Goal: Navigation & Orientation: Find specific page/section

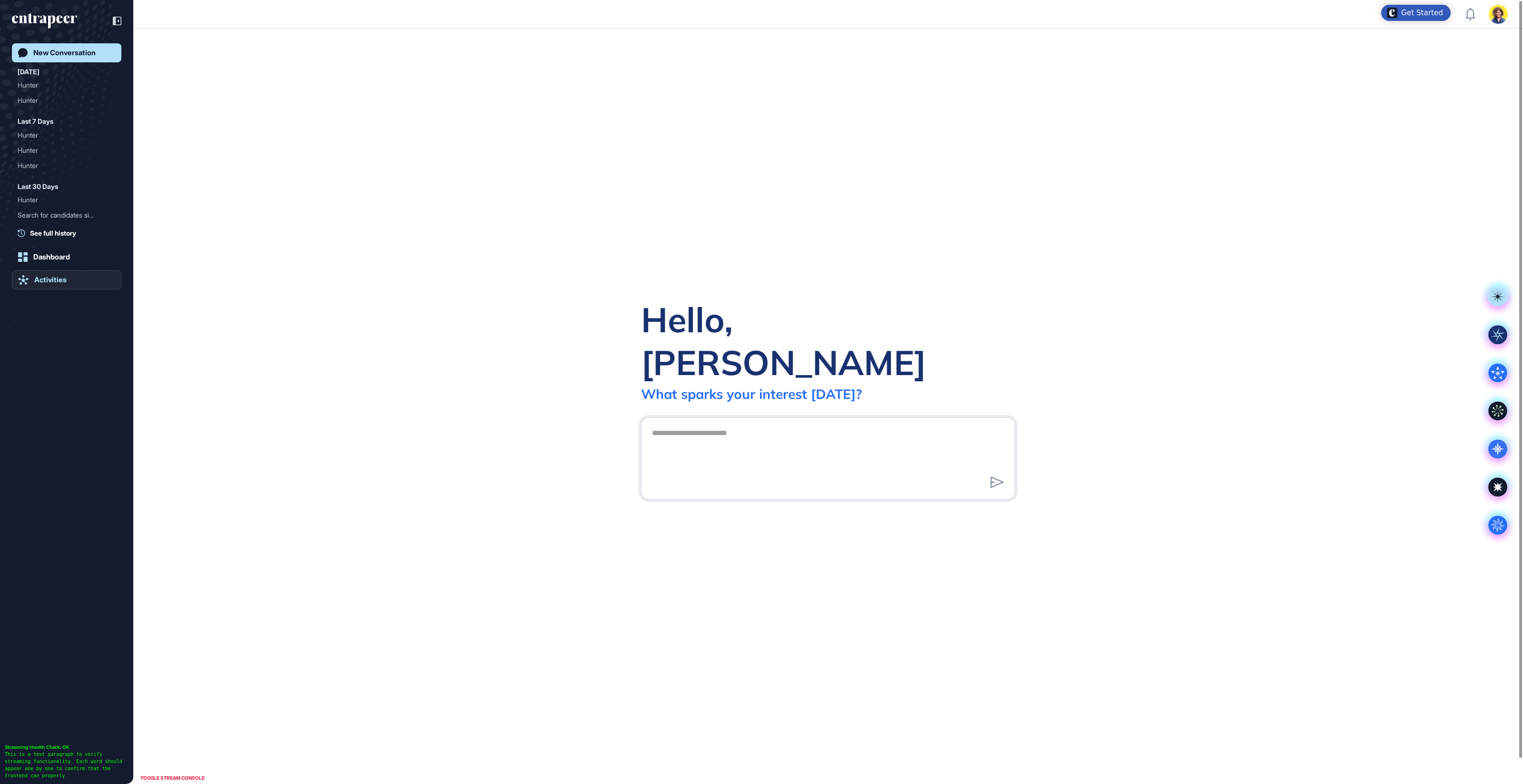
click at [48, 280] on div "Activities" at bounding box center [50, 280] width 32 height 9
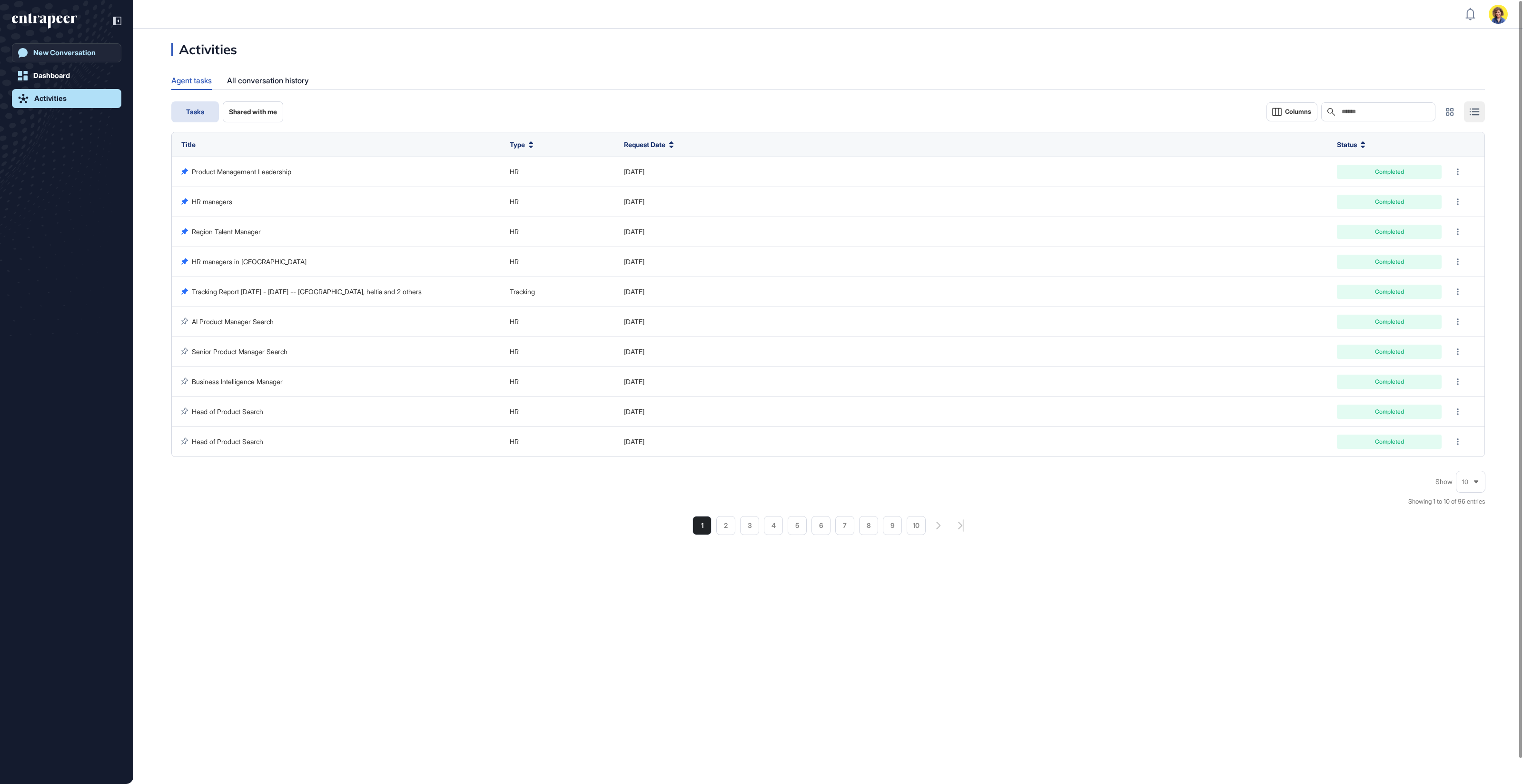
click at [63, 53] on div "New Conversation" at bounding box center [64, 52] width 63 height 9
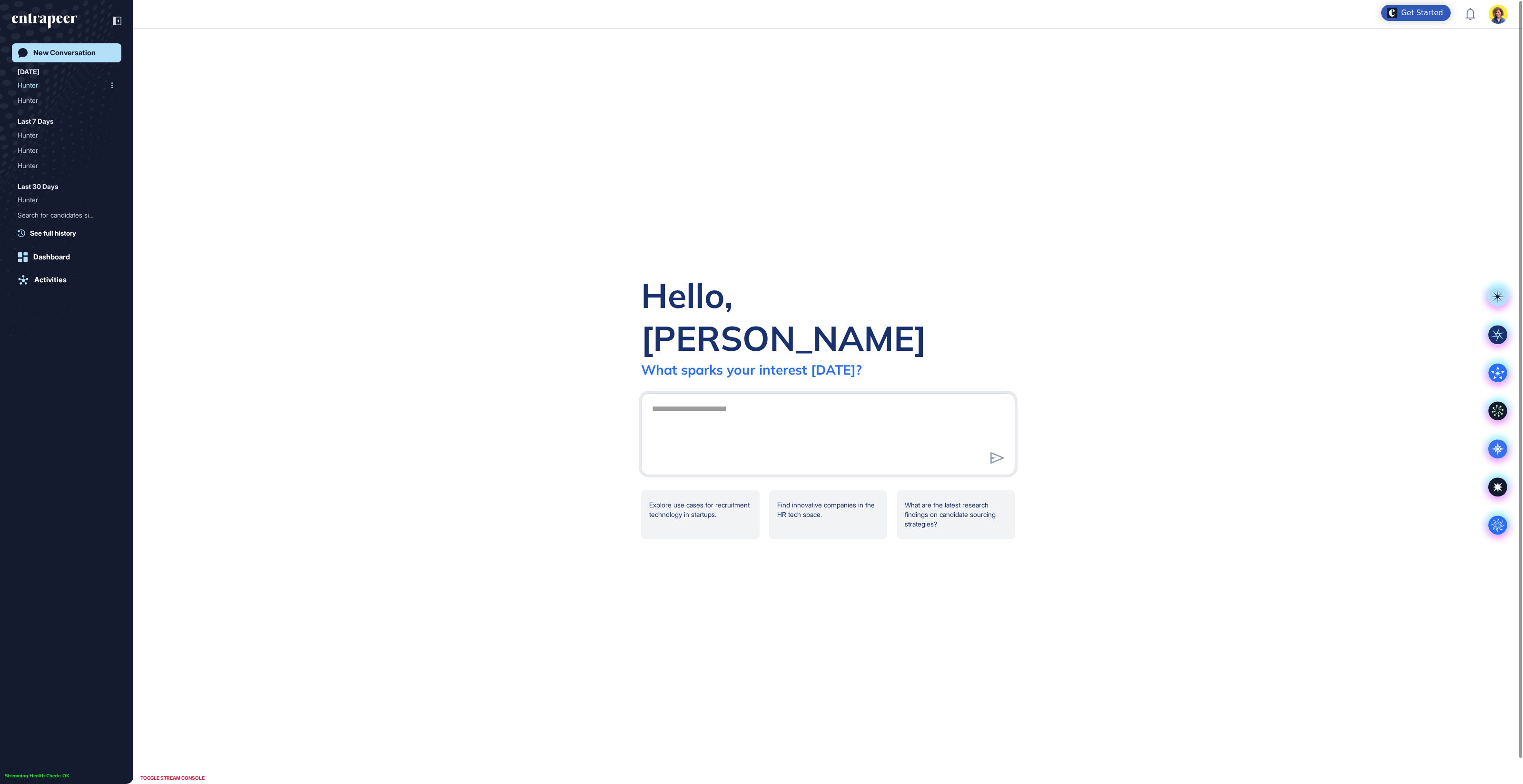
click at [28, 86] on div "Hunter" at bounding box center [63, 85] width 90 height 15
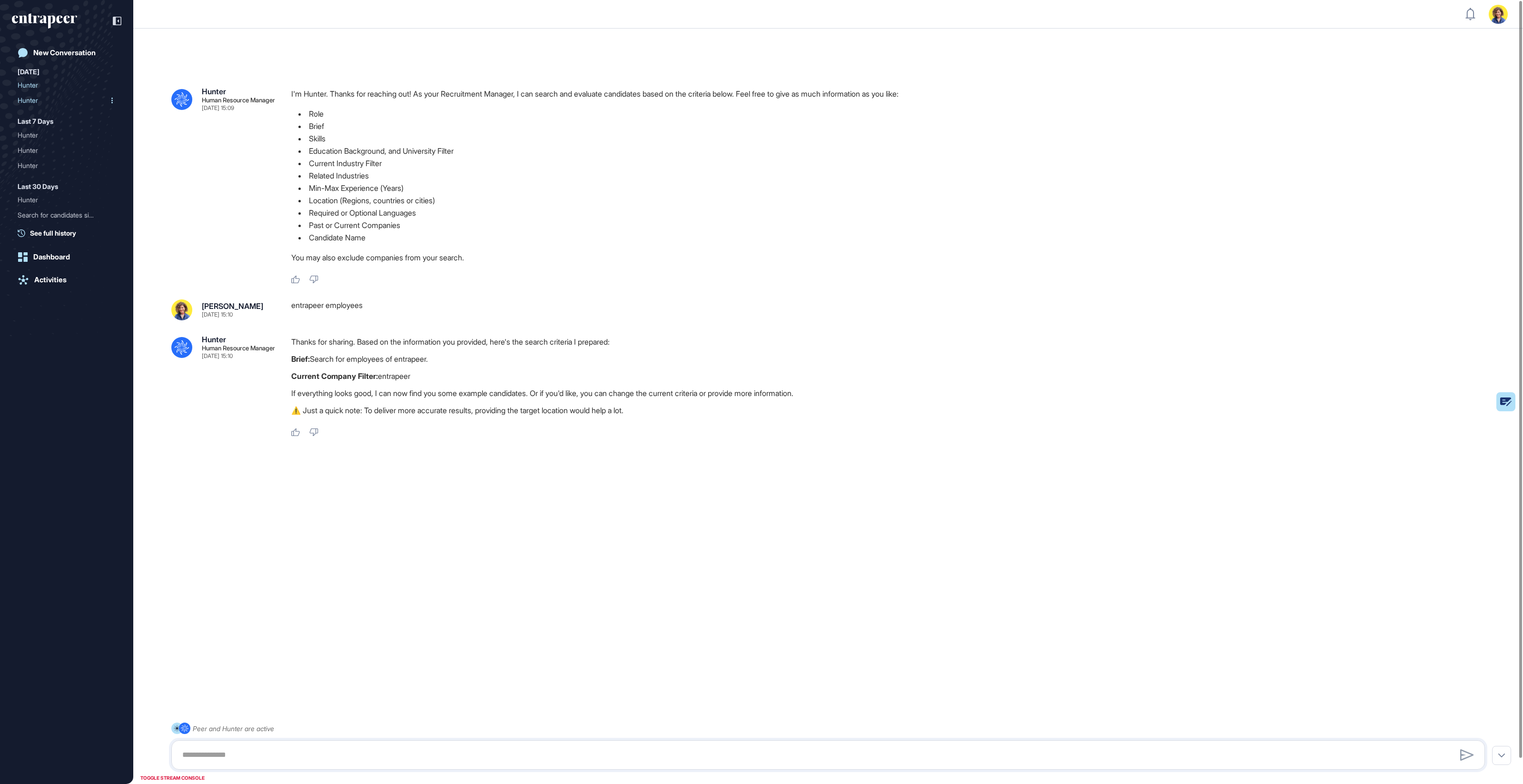
click at [34, 97] on div "Hunter" at bounding box center [63, 100] width 90 height 15
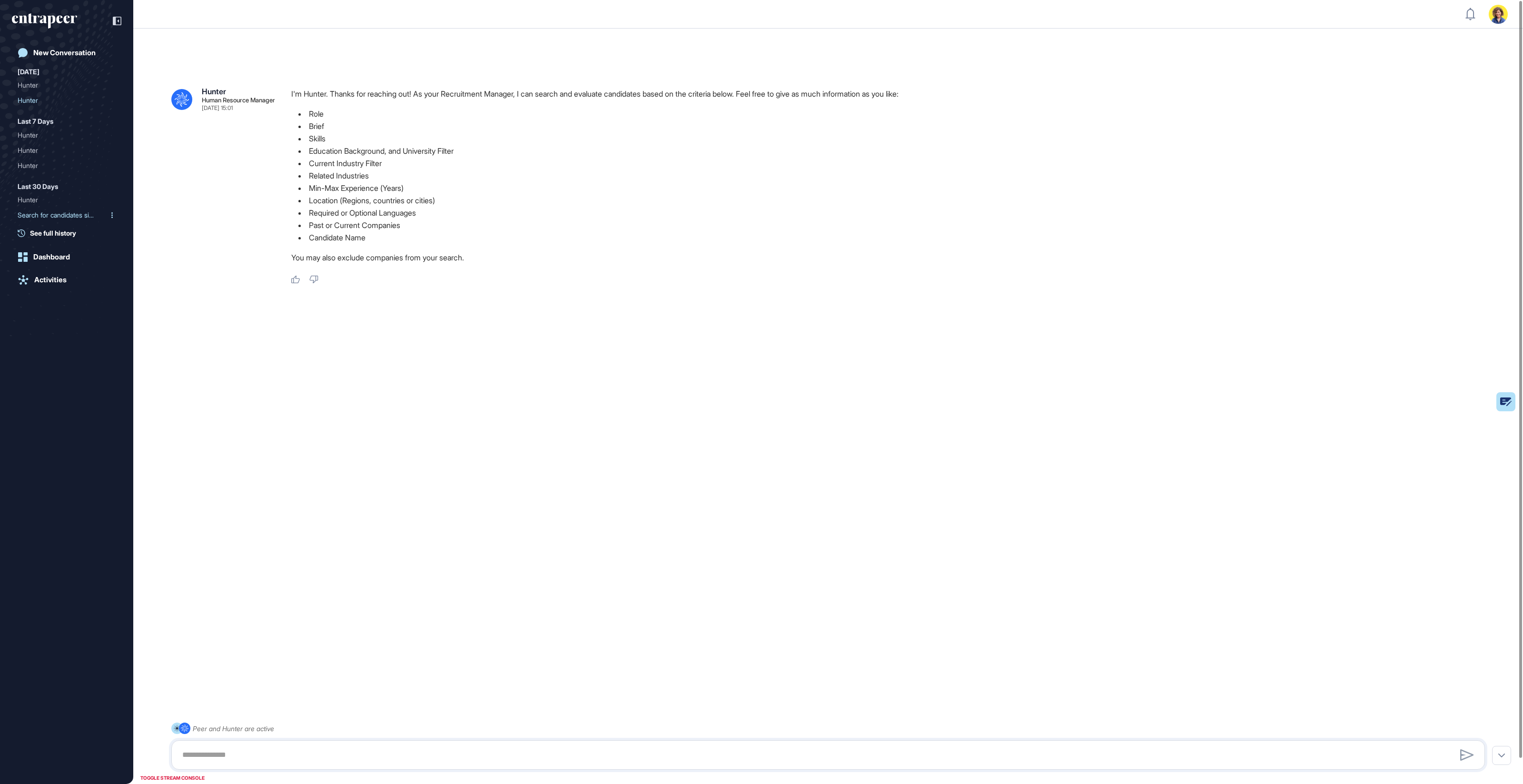
click at [39, 215] on div "Search for candidates sim..." at bounding box center [63, 215] width 90 height 15
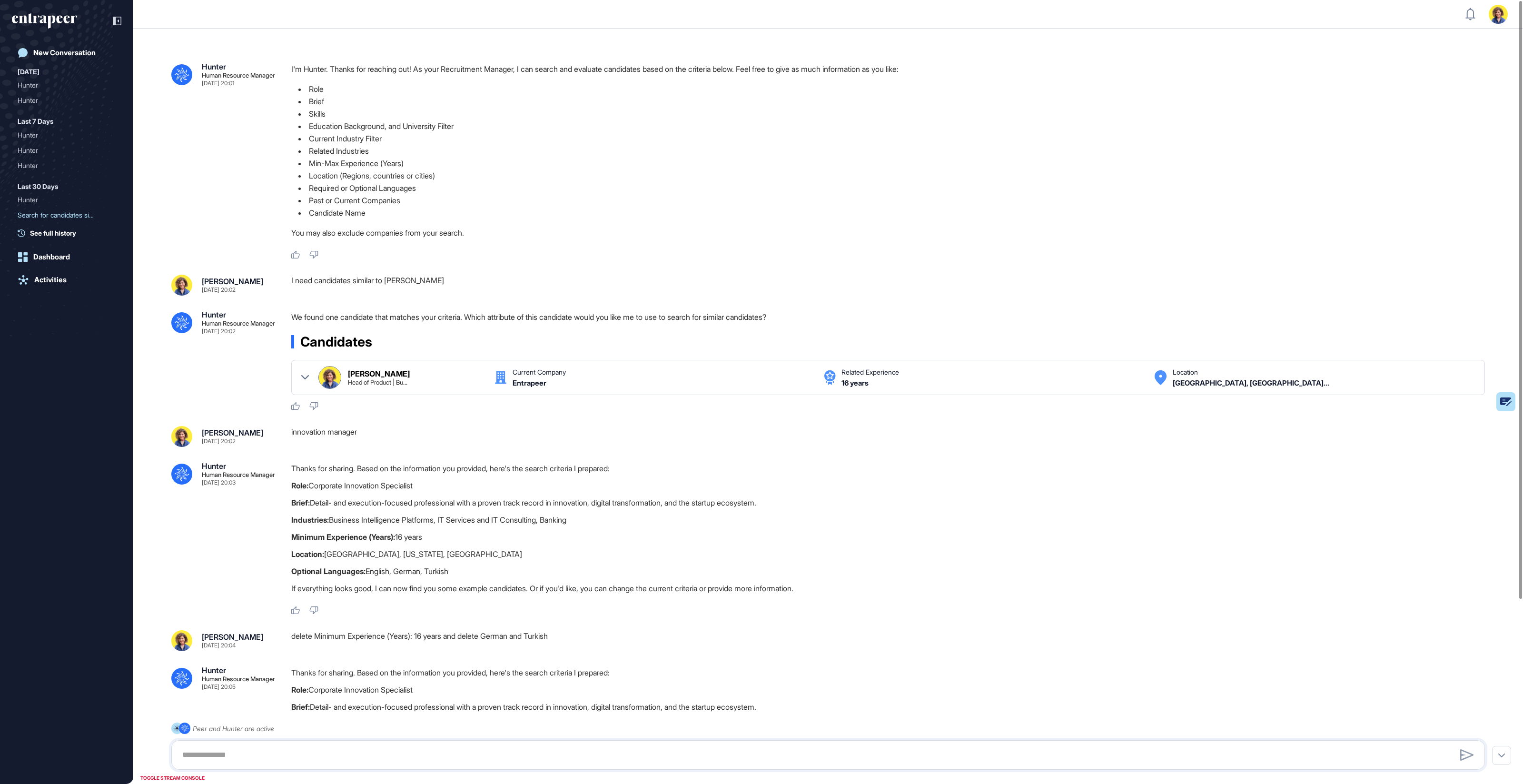
click at [35, 238] on div "New Conversation [DATE] [PERSON_NAME] Last 7 Days Hunter [PERSON_NAME] Last 30 …" at bounding box center [67, 402] width 109 height 717
click at [37, 237] on span "See full history" at bounding box center [53, 233] width 46 height 10
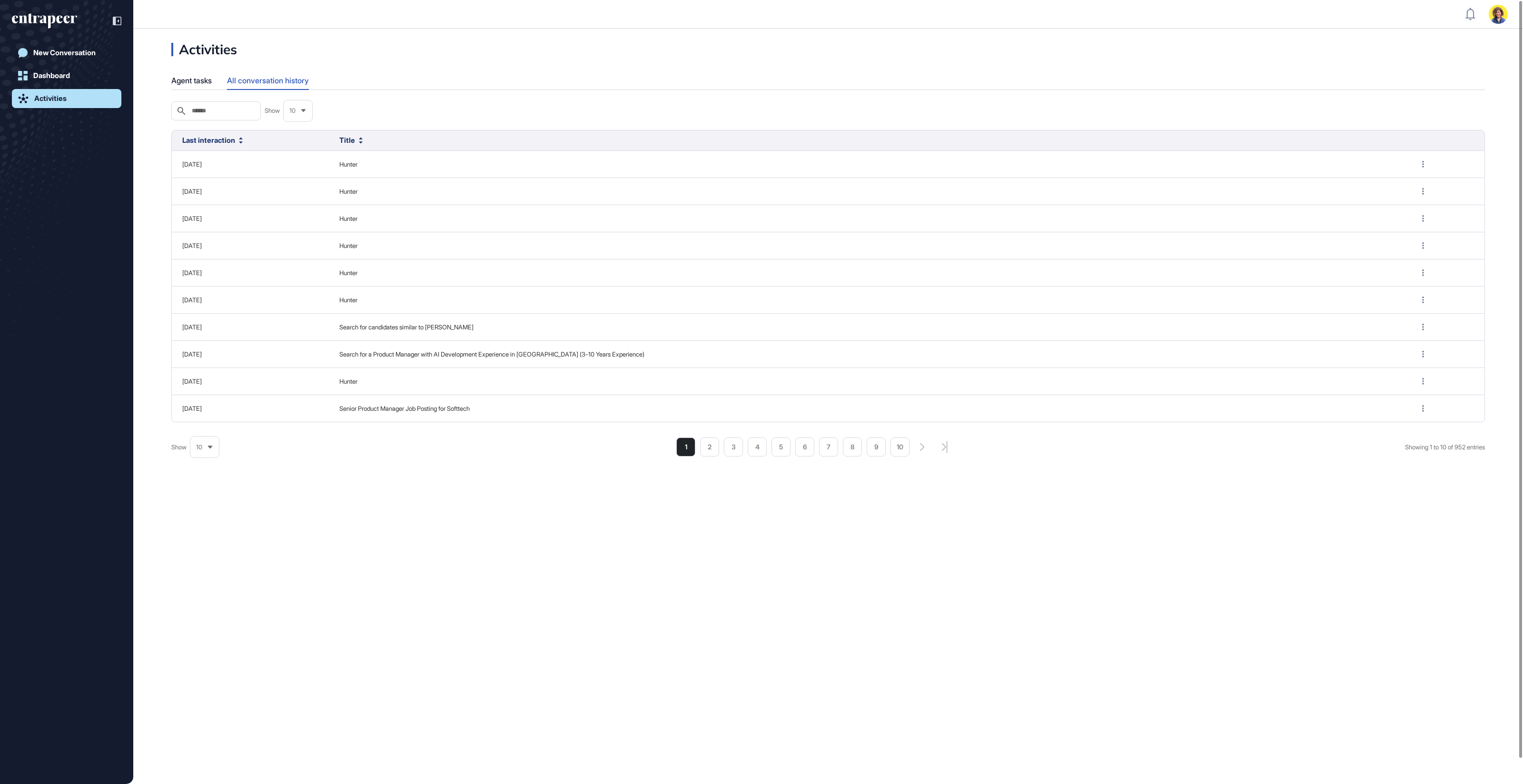
click at [588, 547] on div "Activities Agent tasks All conversation history Search Show 10 Last interaction…" at bounding box center [828, 406] width 1390 height 755
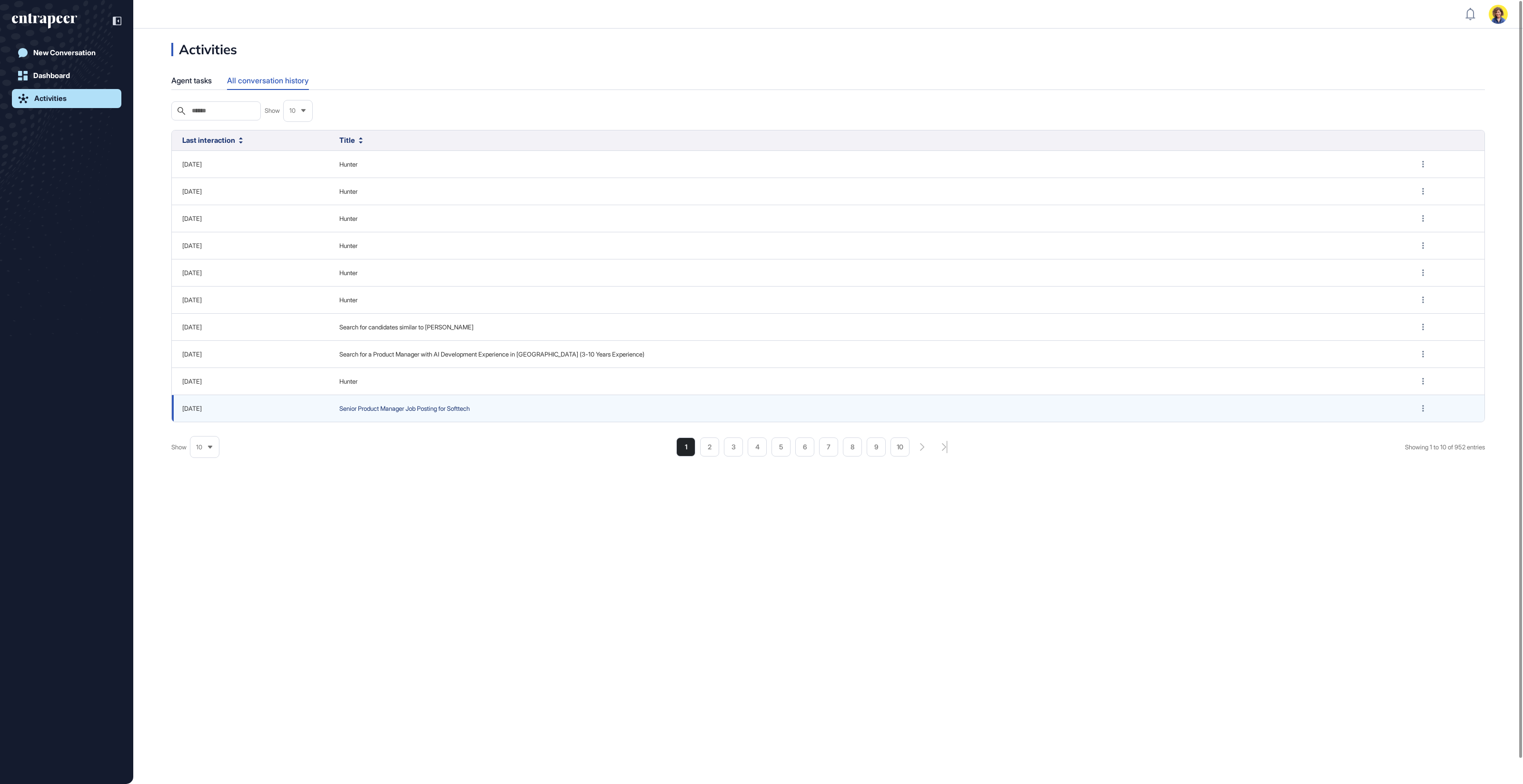
click at [383, 407] on span "Senior Product Manager Job Posting for Softtech" at bounding box center [868, 409] width 1057 height 10
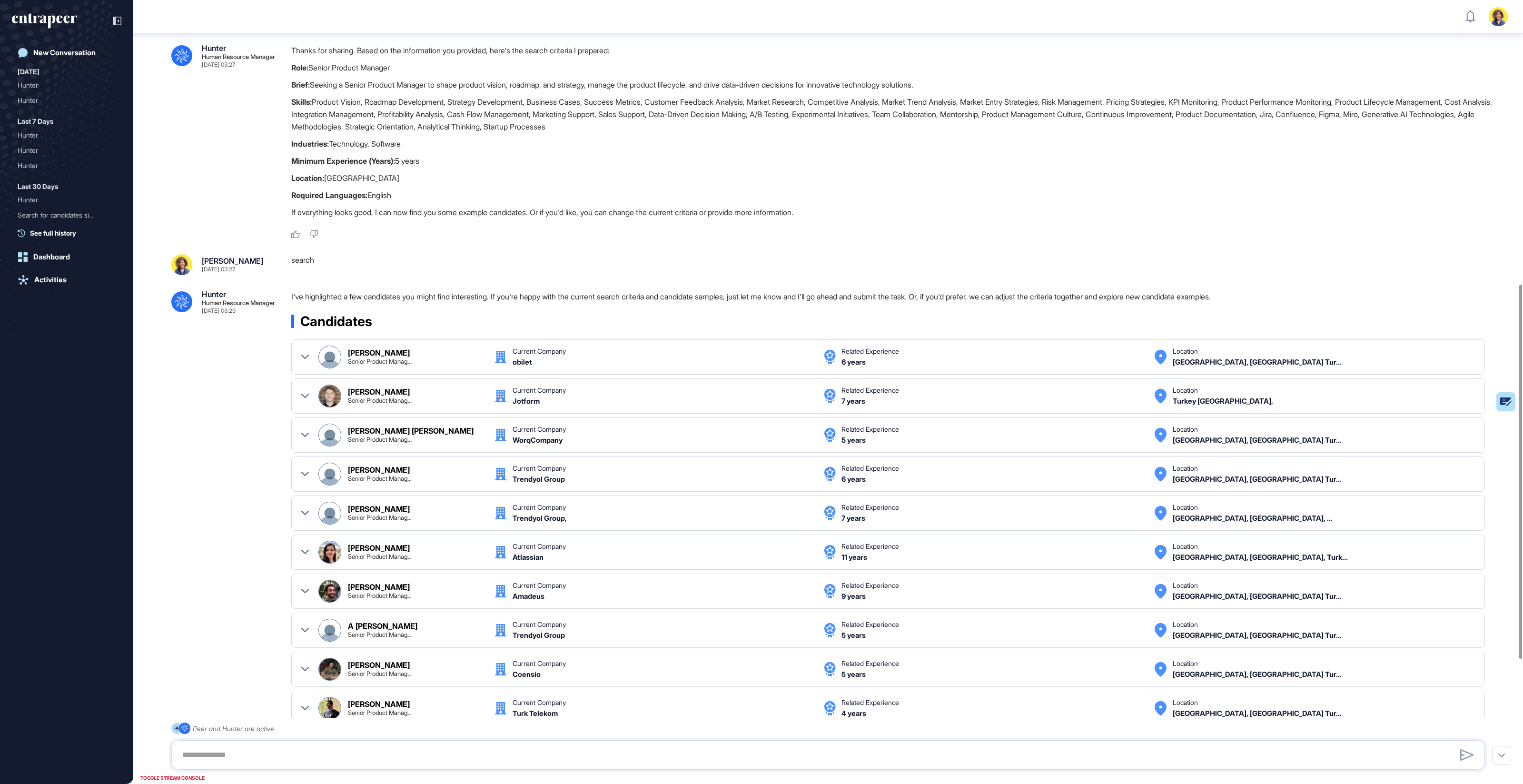
scroll to position [587, 0]
